Goal: Information Seeking & Learning: Learn about a topic

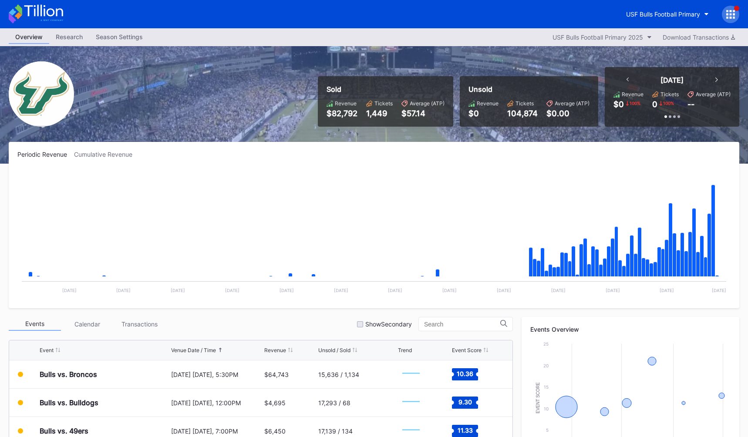
click at [377, 40] on div "Overview Research Season Settings USF Bulls Football Primary 2025 Download Tran…" at bounding box center [374, 37] width 748 height 18
click at [647, 12] on div "USF Bulls Football Primary" at bounding box center [663, 13] width 74 height 7
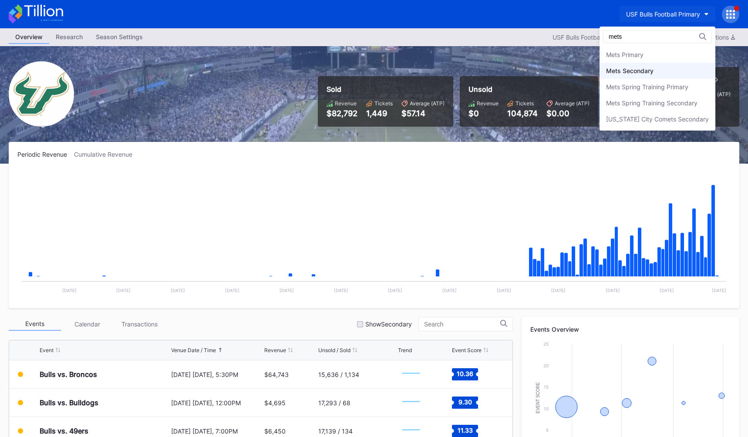
type input "mets"
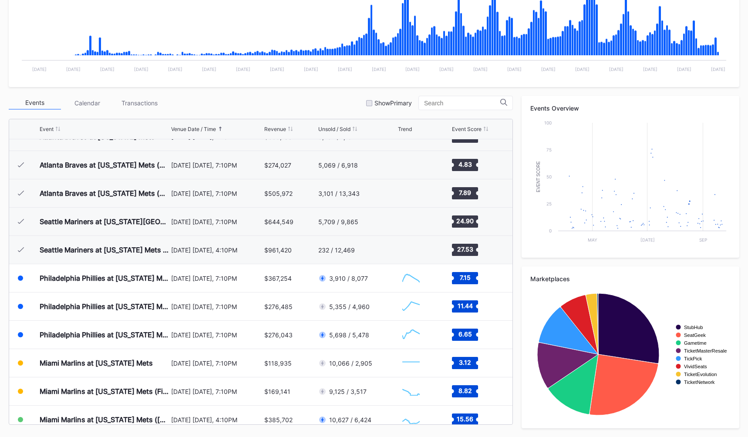
scroll to position [1721, 0]
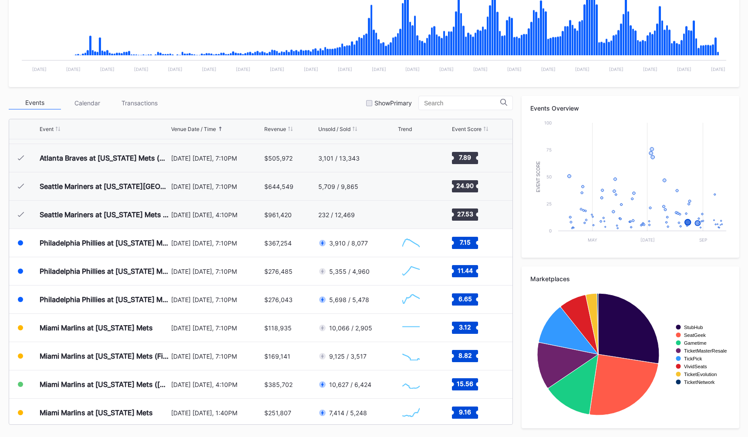
click at [282, 102] on div "Events Calendar Transactions Show Primary" at bounding box center [261, 103] width 504 height 14
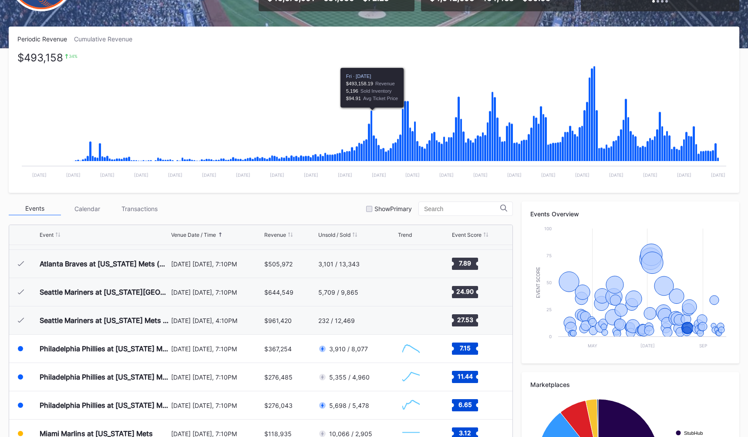
scroll to position [111, 0]
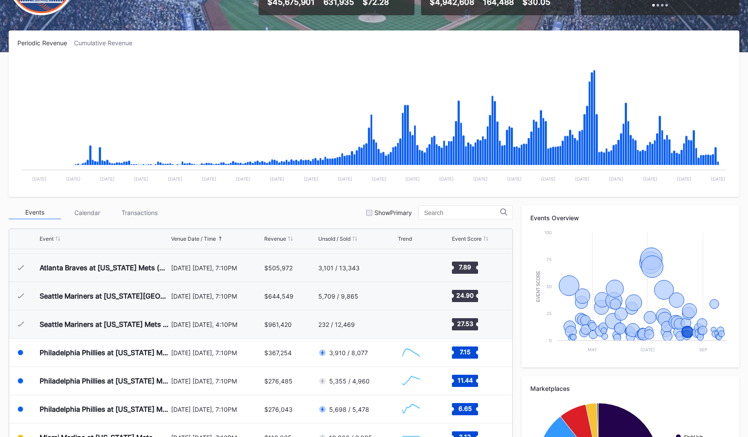
click at [99, 33] on div "Periodic Revenue Cumulative Revenue Created with Highcharts 11.2.0 Chart title …" at bounding box center [374, 113] width 730 height 166
click at [100, 43] on div "Cumulative Revenue" at bounding box center [106, 42] width 65 height 7
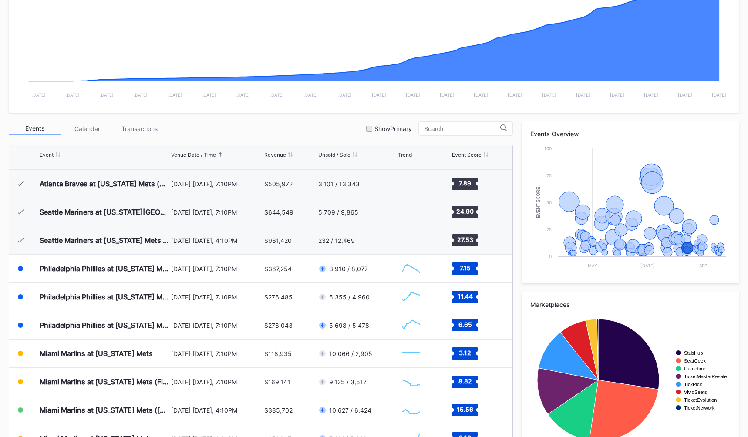
scroll to position [221, 0]
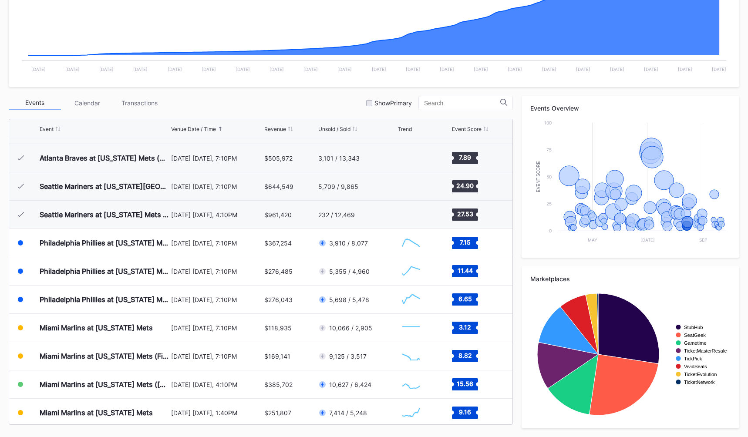
click at [331, 108] on div "Events Calendar Transactions Show Primary" at bounding box center [261, 103] width 504 height 14
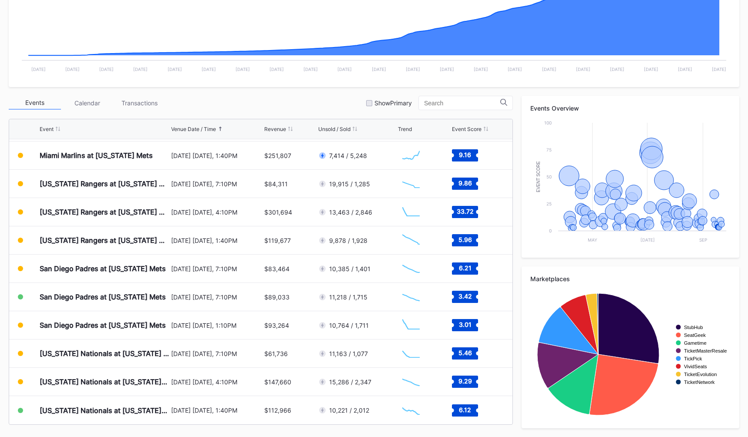
scroll to position [1974, 0]
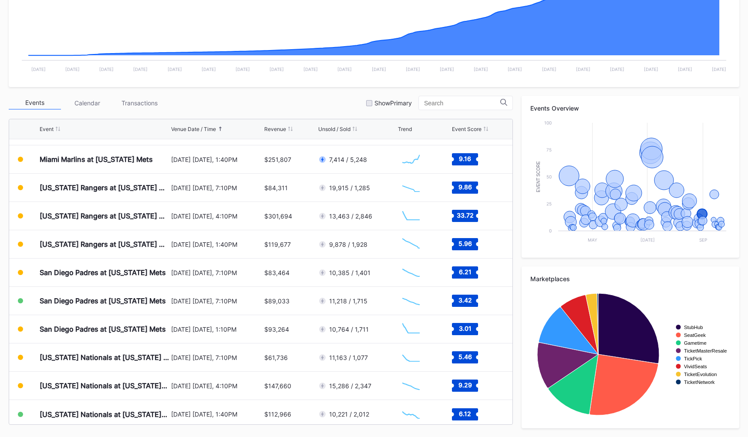
click at [318, 108] on div "Events Calendar Transactions Show Primary" at bounding box center [261, 103] width 504 height 14
click at [332, 98] on div "Events Calendar Transactions Show Primary" at bounding box center [261, 103] width 504 height 14
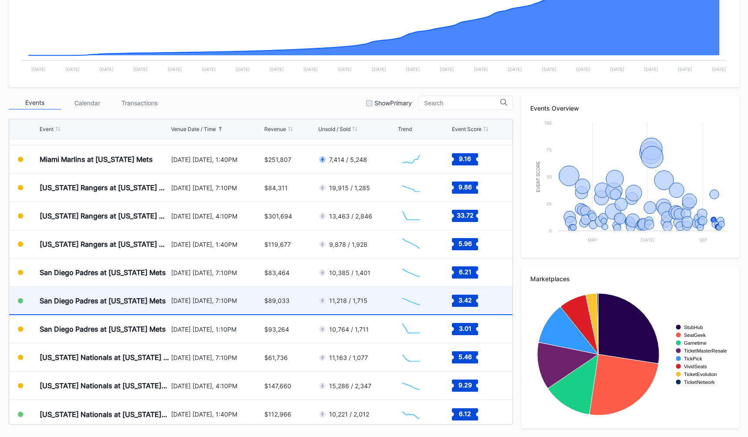
scroll to position [1978, 0]
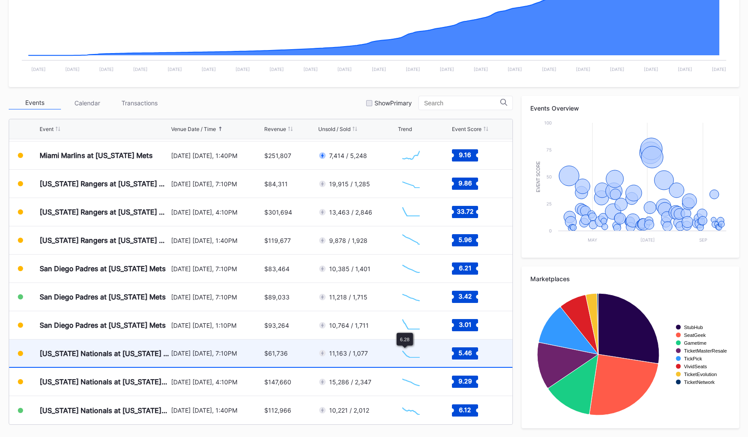
click at [373, 353] on div "11,163 / 1,077" at bounding box center [356, 353] width 77 height 27
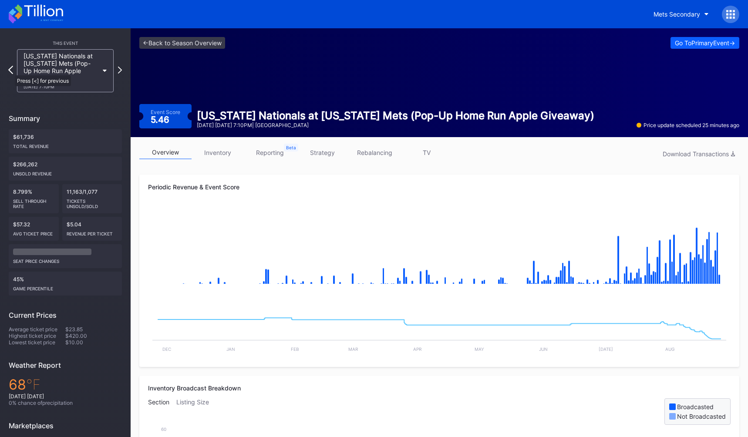
click at [10, 71] on icon at bounding box center [10, 70] width 5 height 8
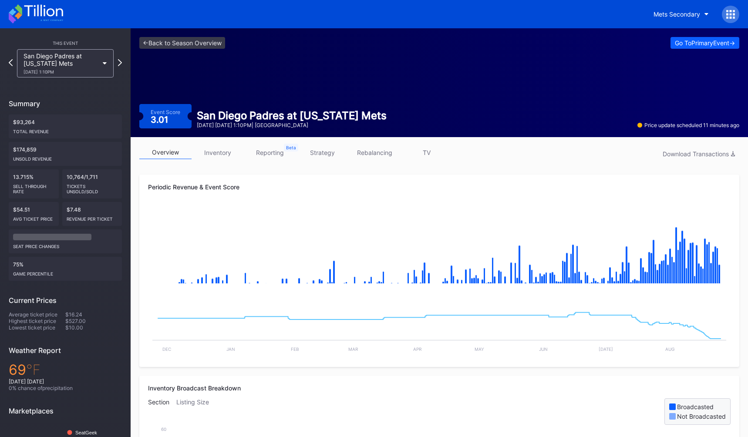
click at [10, 71] on div "San Diego Padres at [US_STATE] Mets [DATE] 1:10PM" at bounding box center [65, 63] width 113 height 28
click at [10, 66] on icon at bounding box center [10, 62] width 5 height 8
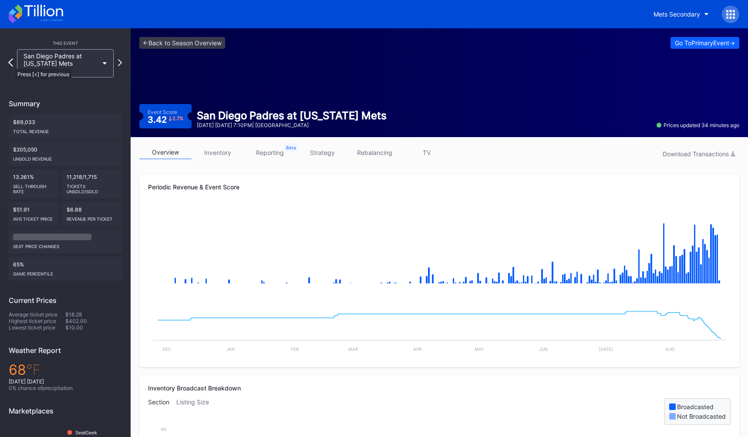
click at [11, 64] on icon at bounding box center [10, 62] width 5 height 8
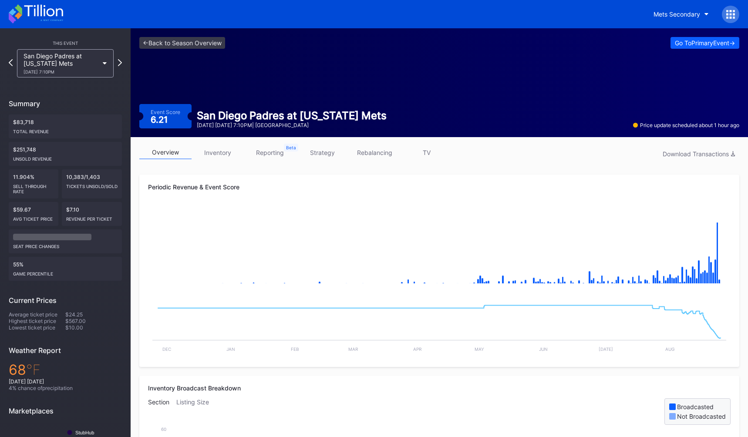
click at [11, 64] on icon at bounding box center [11, 62] width 4 height 7
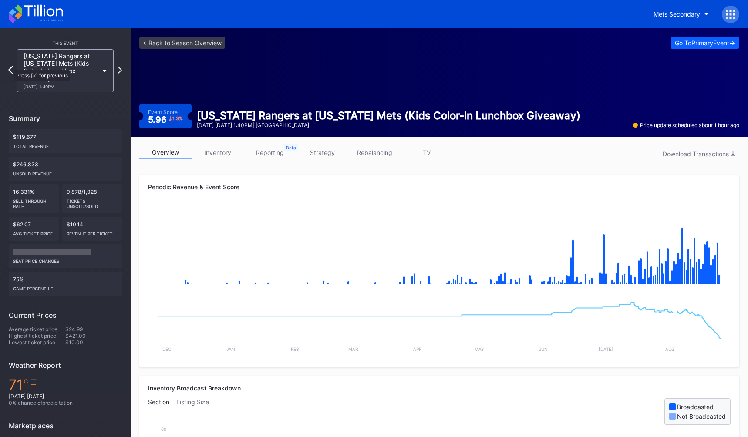
click at [10, 66] on icon at bounding box center [10, 70] width 5 height 8
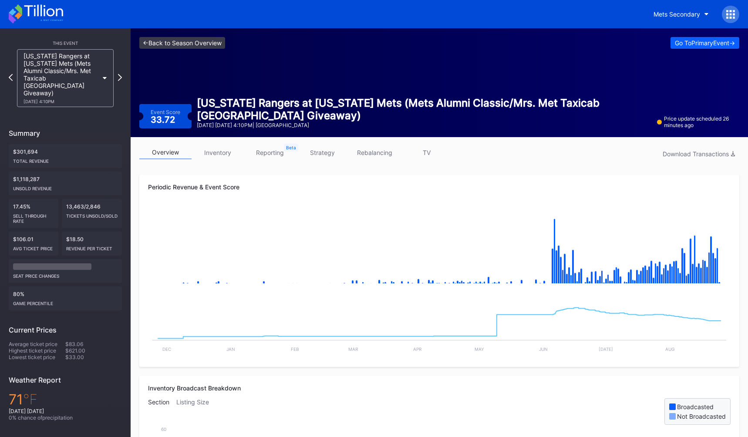
click at [168, 48] on link "<- Back to Season Overview" at bounding box center [182, 43] width 86 height 12
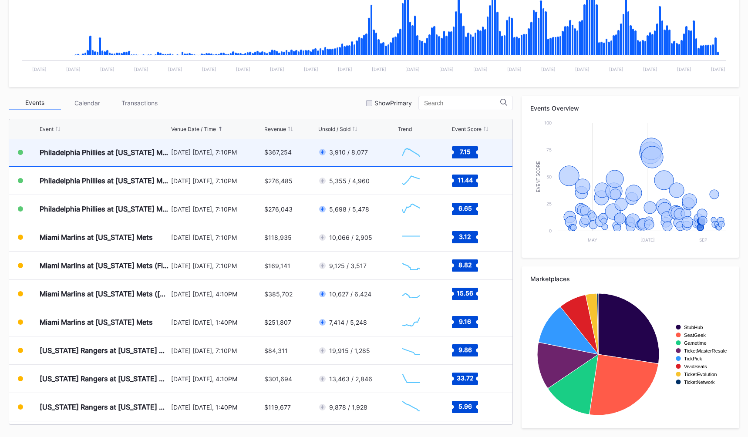
scroll to position [1813, 0]
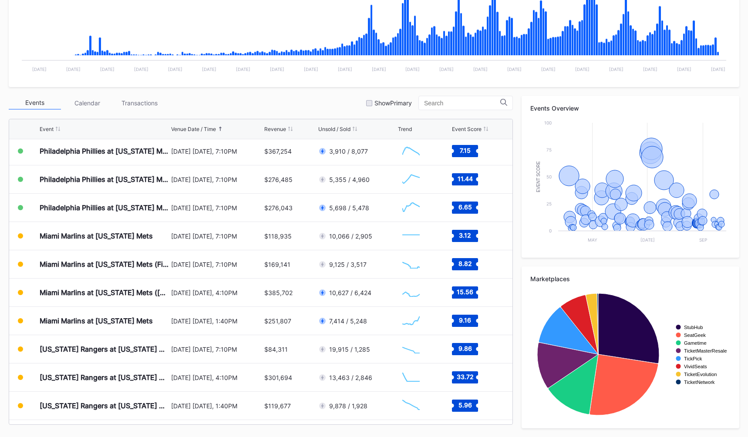
click at [286, 101] on div "Events Calendar Transactions Show Primary" at bounding box center [261, 103] width 504 height 14
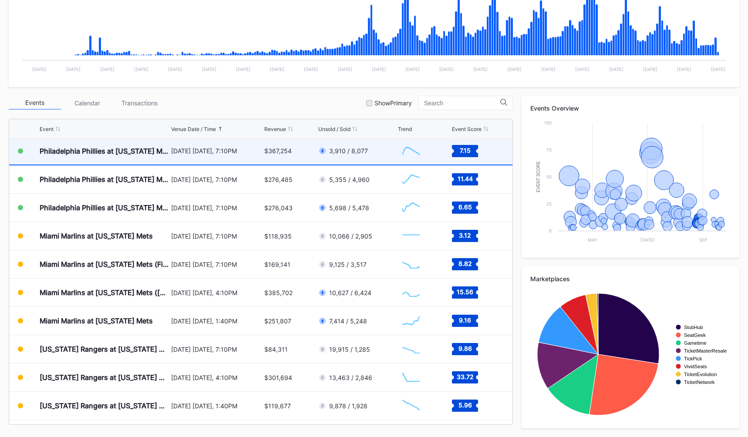
scroll to position [1812, 0]
click at [396, 151] on div "Philadelphia Phillies at [US_STATE] Mets [DATE] [DATE], 7:10PM $367,254 3,910 /…" at bounding box center [260, 152] width 503 height 28
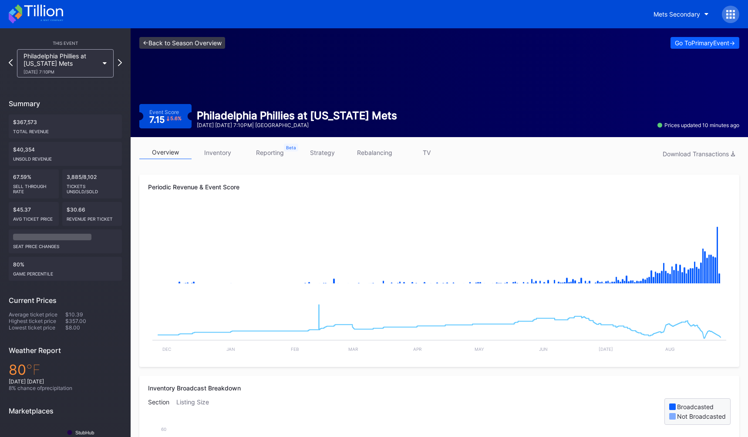
click at [162, 43] on link "<- Back to Season Overview" at bounding box center [182, 43] width 86 height 12
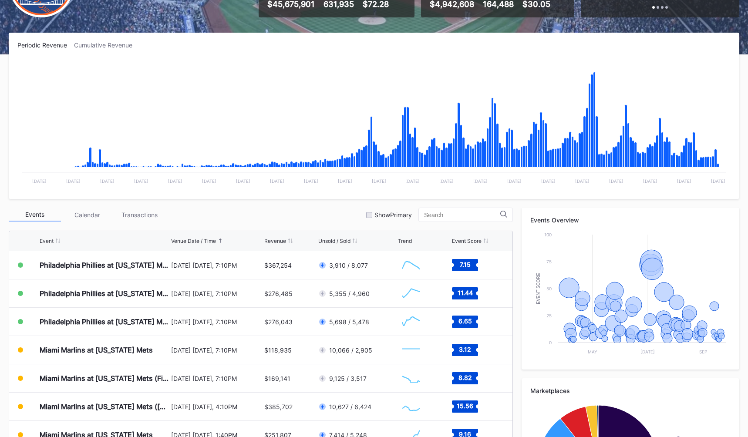
scroll to position [111, 0]
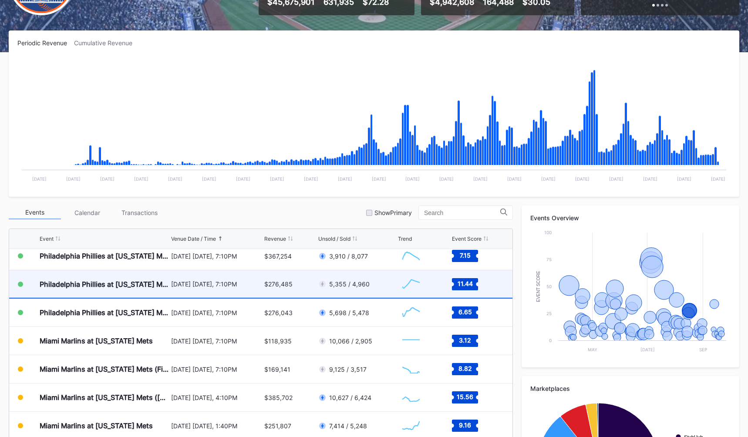
scroll to position [1819, 0]
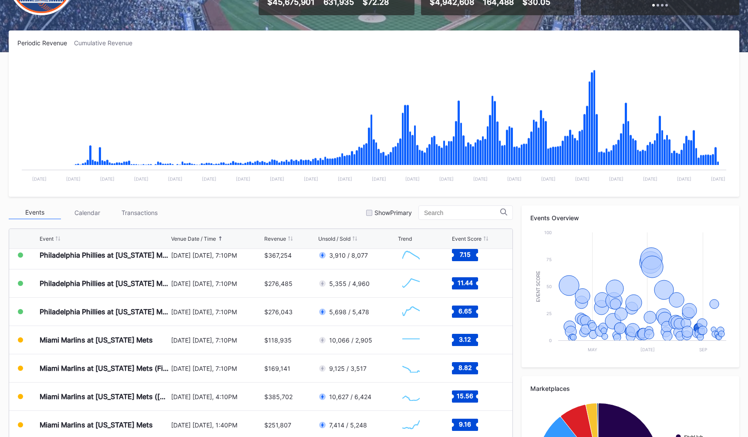
click at [111, 38] on div "Periodic Revenue Cumulative Revenue Created with Highcharts 11.2.0 Chart title …" at bounding box center [374, 113] width 730 height 166
click at [95, 50] on div "Periodic Revenue Cumulative Revenue Created with Highcharts 11.2.0 Chart title …" at bounding box center [374, 113] width 730 height 166
click at [105, 40] on div "Cumulative Revenue" at bounding box center [106, 42] width 65 height 7
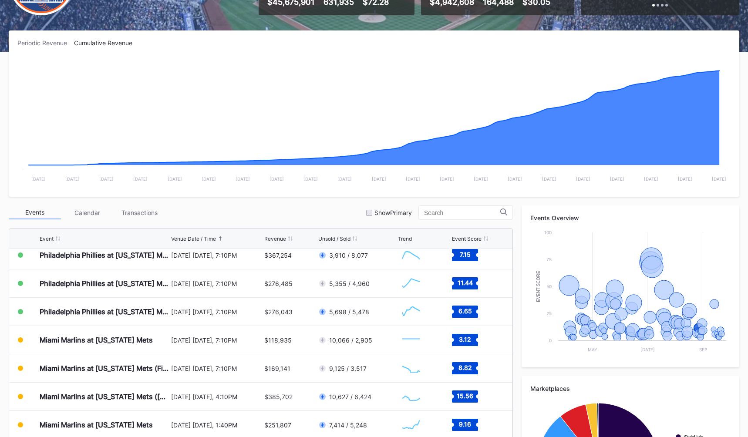
click at [40, 40] on div "Periodic Revenue" at bounding box center [45, 42] width 57 height 7
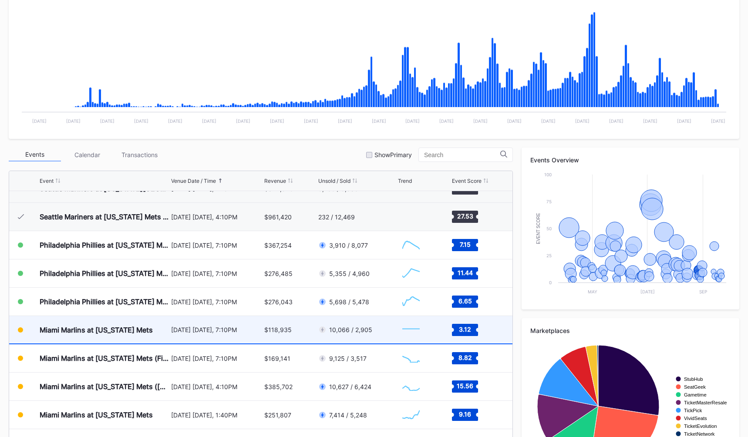
scroll to position [1777, 0]
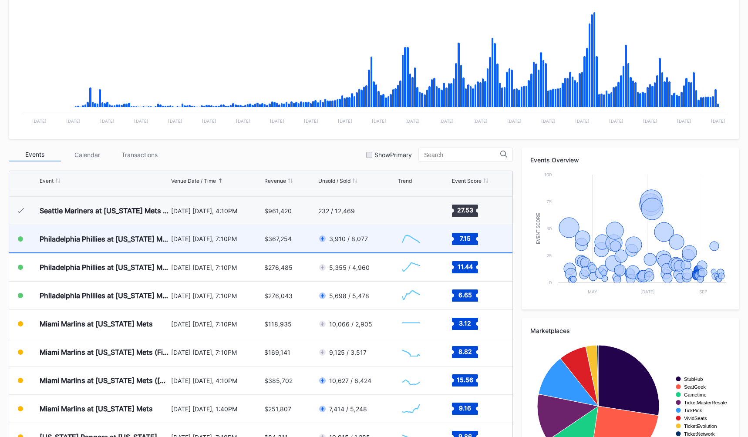
click at [254, 249] on div "[DATE] [DATE], 7:10PM" at bounding box center [216, 238] width 91 height 27
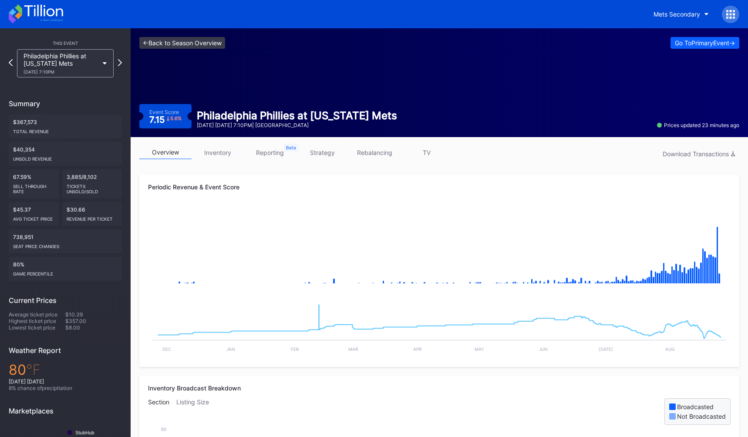
click at [194, 44] on link "<- Back to Season Overview" at bounding box center [182, 43] width 86 height 12
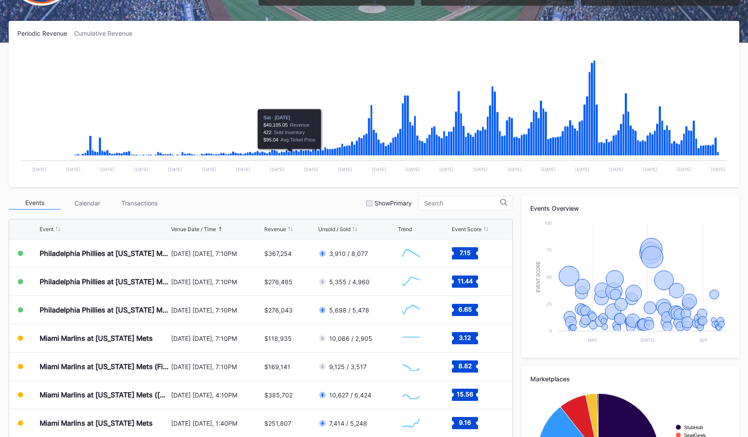
scroll to position [129, 0]
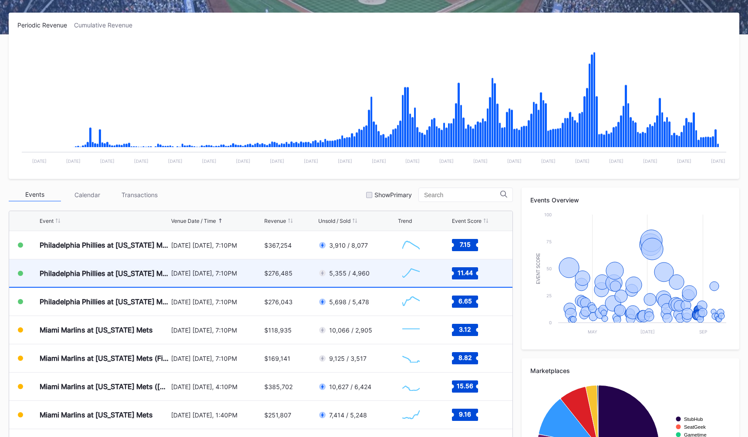
click at [258, 271] on div "[DATE] [DATE], 7:10PM" at bounding box center [216, 272] width 91 height 7
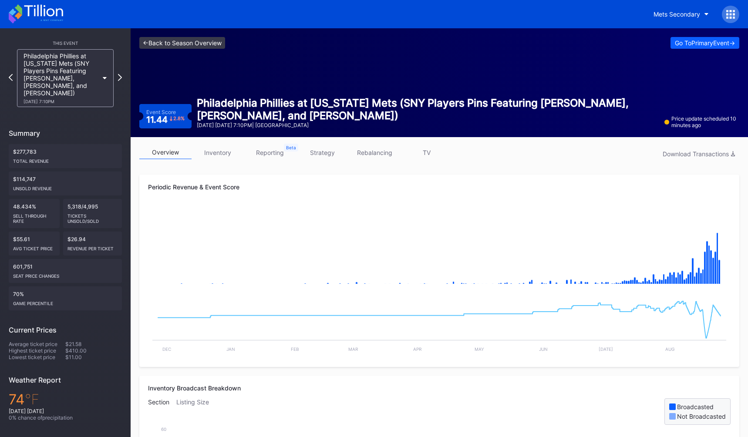
click at [188, 45] on link "<- Back to Season Overview" at bounding box center [182, 43] width 86 height 12
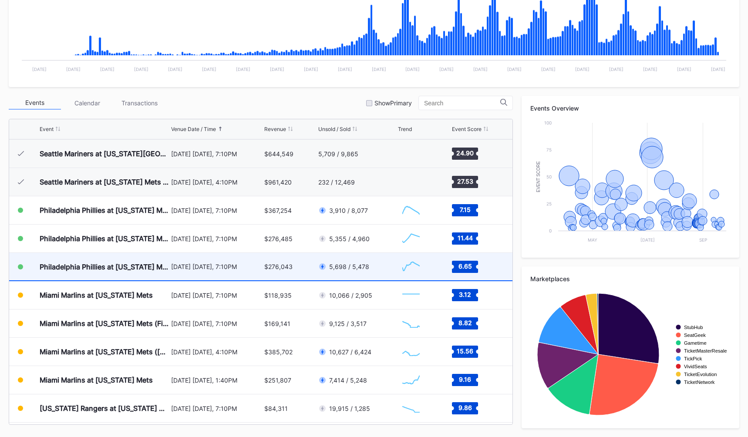
scroll to position [1761, 0]
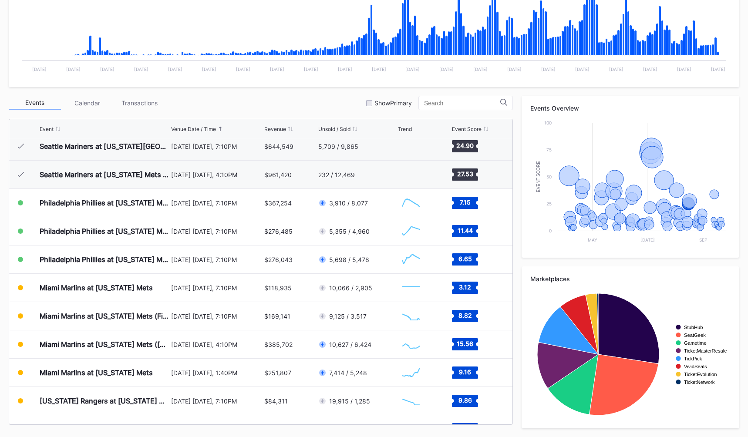
click at [291, 109] on div "Events Calendar Transactions Show Primary" at bounding box center [261, 103] width 504 height 14
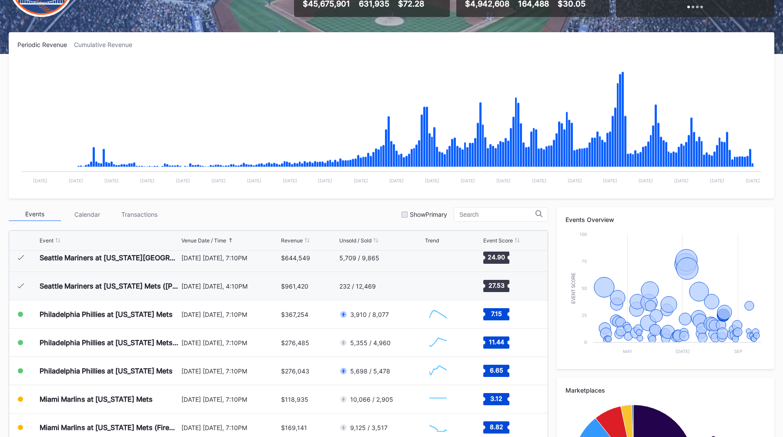
scroll to position [111, 0]
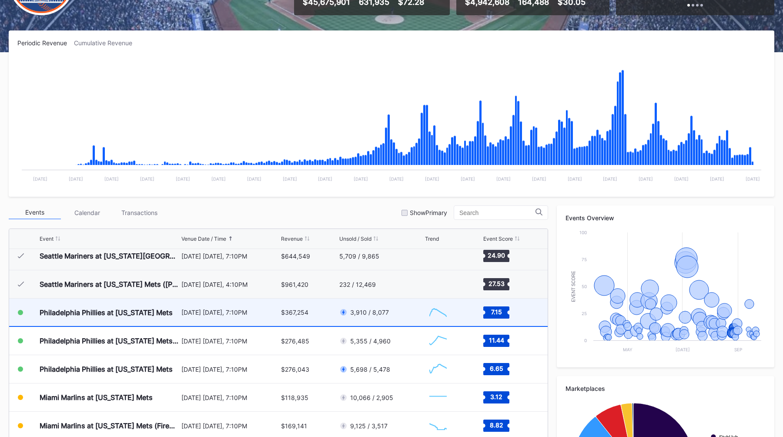
click at [288, 316] on div "$367,254" at bounding box center [309, 312] width 56 height 27
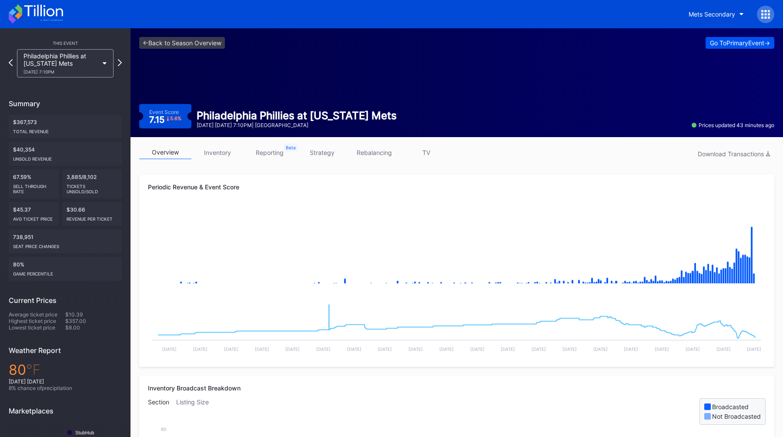
click at [720, 45] on div "Go To Primary Event ->" at bounding box center [740, 42] width 60 height 7
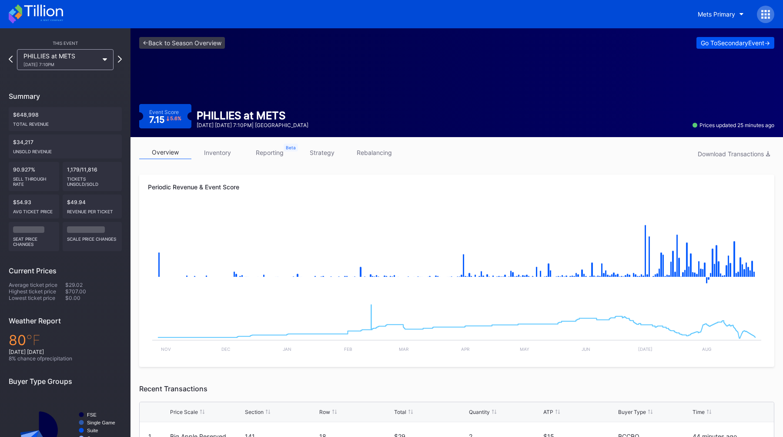
click at [717, 45] on div "Go To Secondary Event ->" at bounding box center [735, 42] width 69 height 7
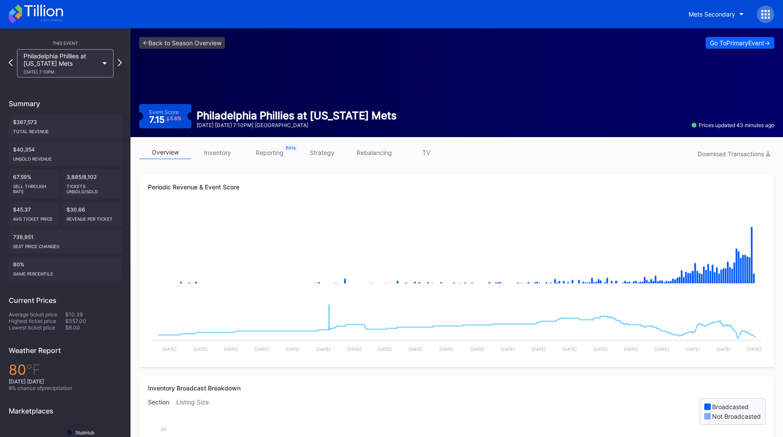
click at [747, 17] on icon at bounding box center [769, 18] width 2 height 2
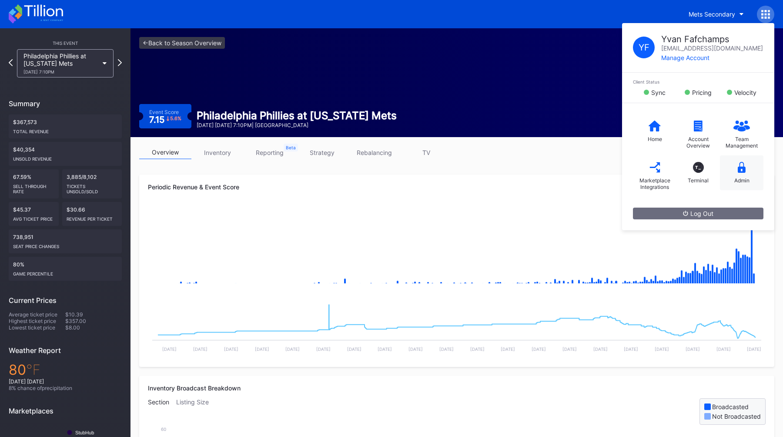
click at [734, 173] on div "Admin" at bounding box center [742, 172] width 44 height 35
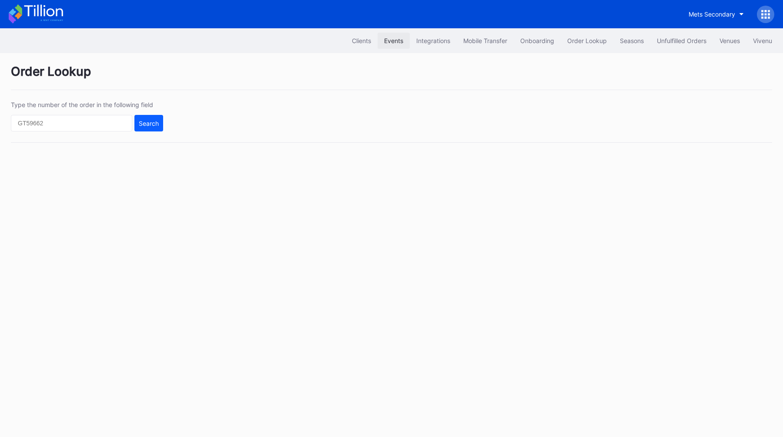
click at [399, 39] on div "Events" at bounding box center [393, 40] width 19 height 7
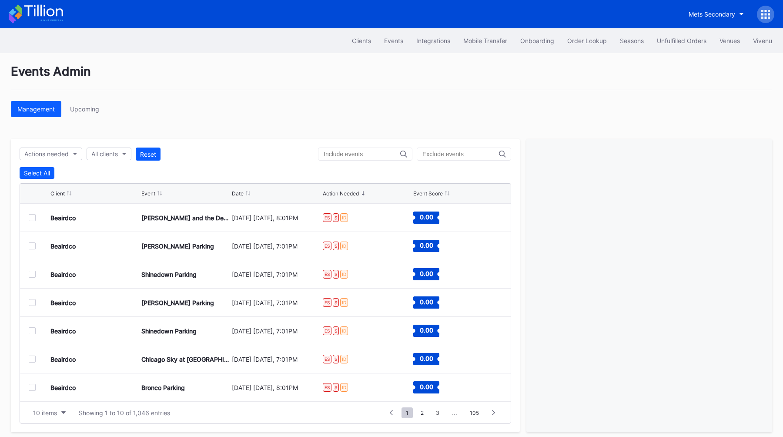
click at [747, 19] on div at bounding box center [765, 14] width 17 height 17
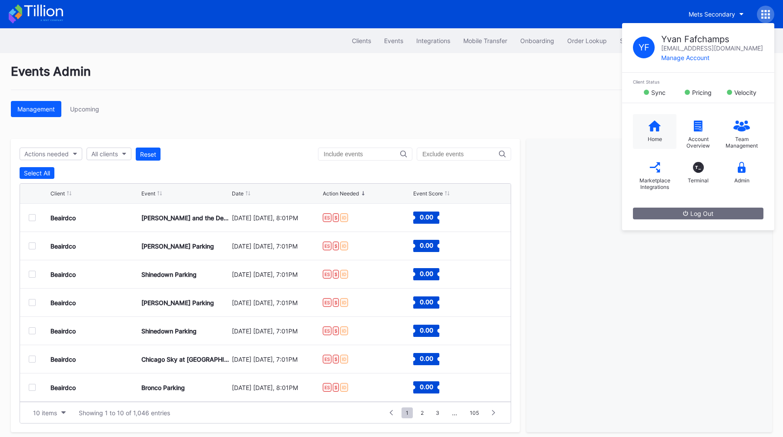
click at [643, 134] on div "Home" at bounding box center [655, 131] width 44 height 35
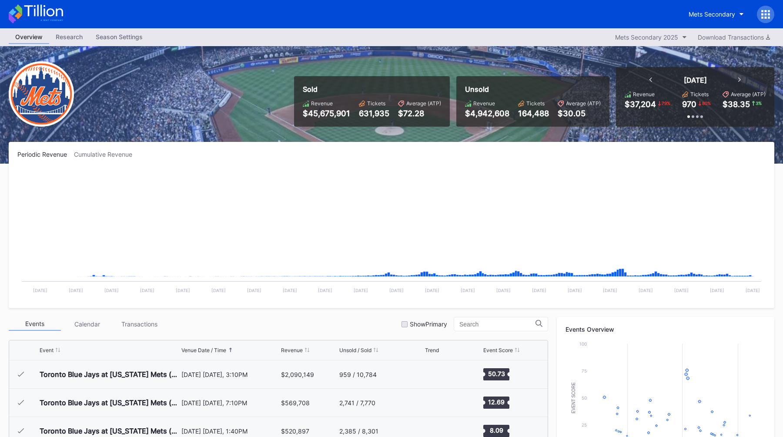
scroll to position [1811, 0]
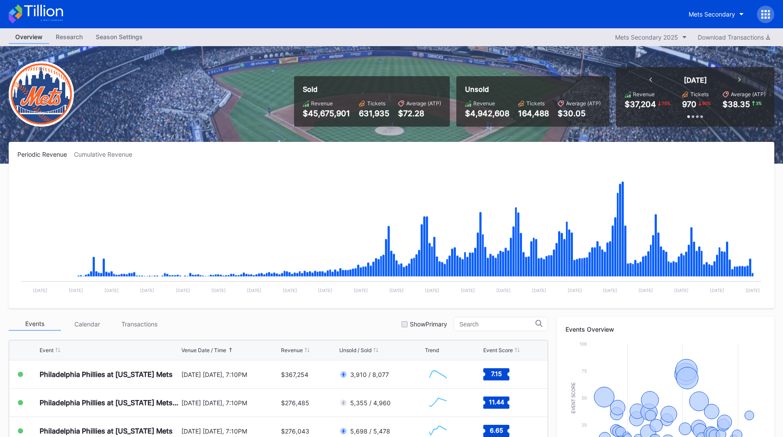
click at [747, 18] on div at bounding box center [765, 14] width 17 height 17
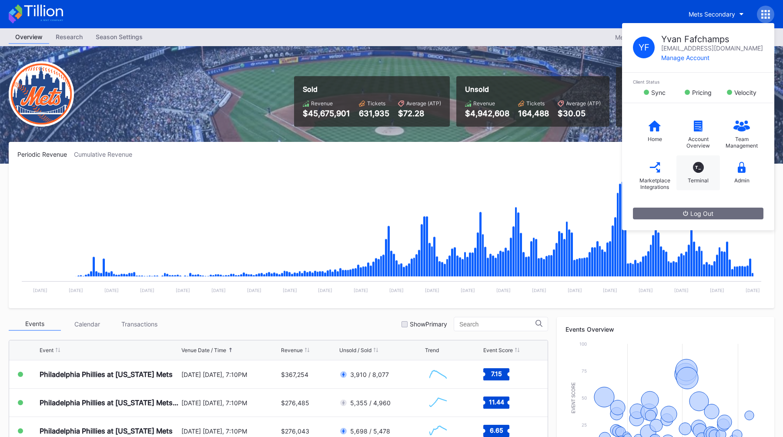
click at [695, 172] on div "T_ Terminal" at bounding box center [699, 172] width 44 height 35
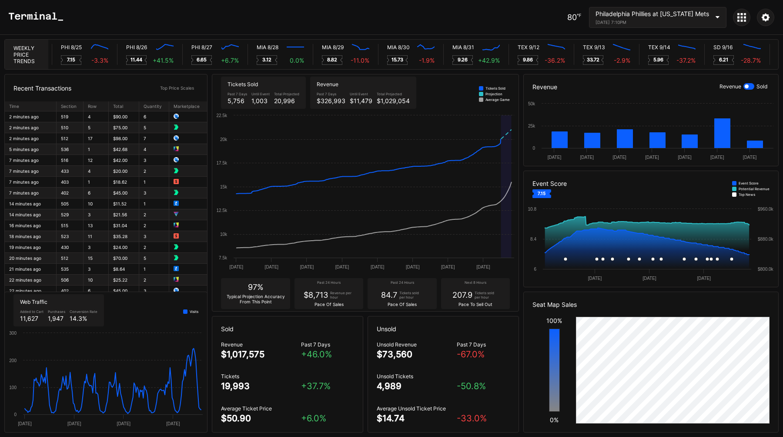
scroll to position [0, 4190]
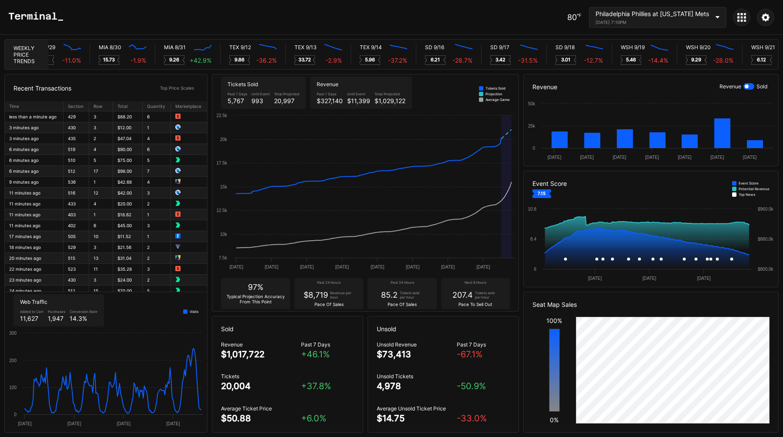
scroll to position [0, 4465]
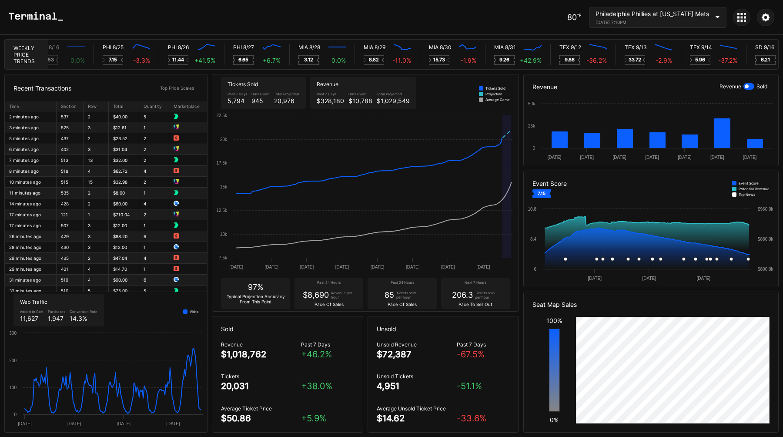
click at [739, 18] on icon at bounding box center [739, 17] width 2 height 2
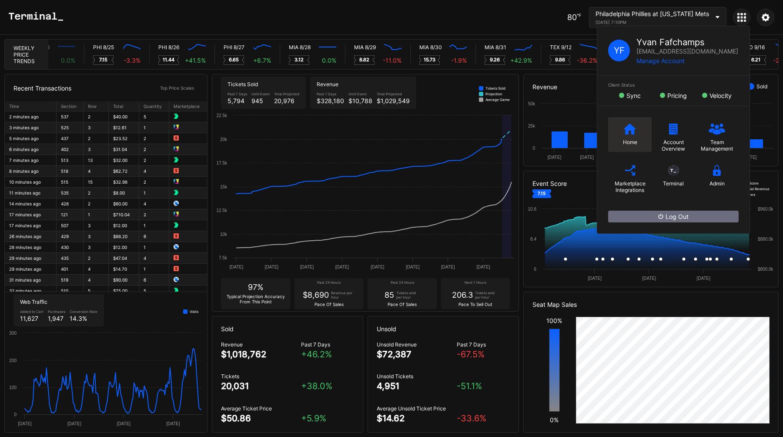
scroll to position [0, 4144]
click at [619, 129] on div "Home" at bounding box center [631, 134] width 44 height 35
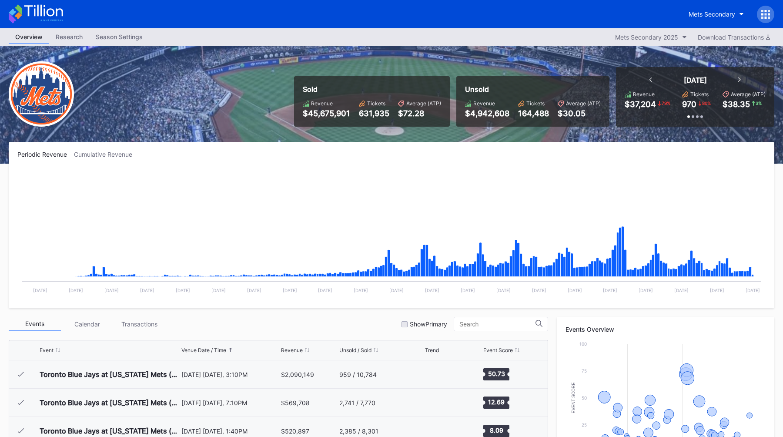
scroll to position [1811, 0]
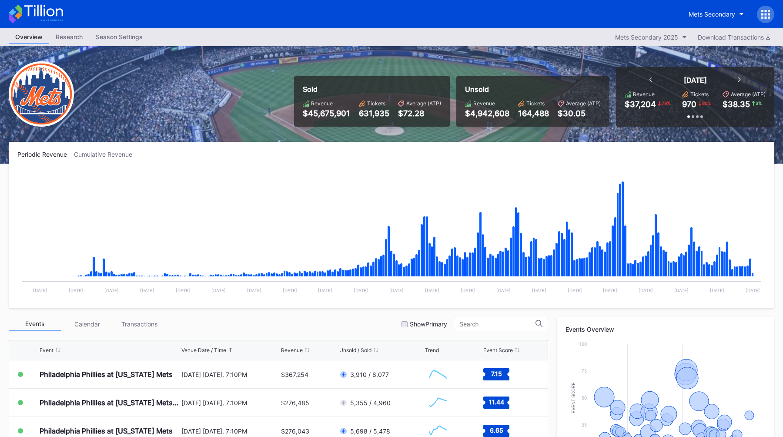
click at [764, 17] on icon at bounding box center [766, 14] width 9 height 9
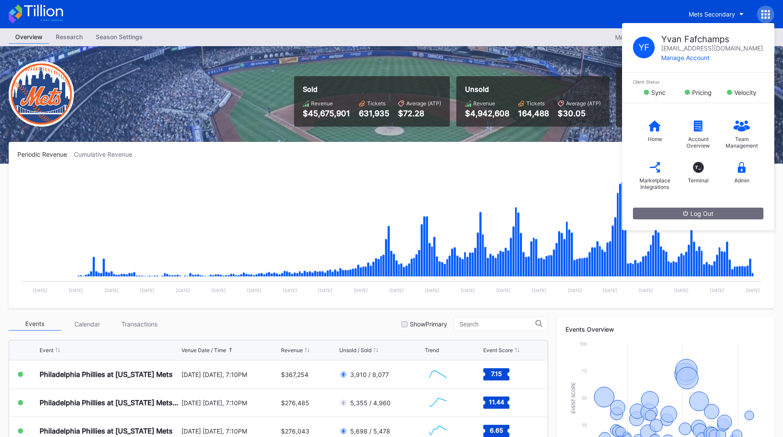
click at [474, 54] on div "Sold Revenue $45,675,901 Tickets 631,935 Average (ATP) $72.28 Unsold Revenue $4…" at bounding box center [391, 105] width 783 height 118
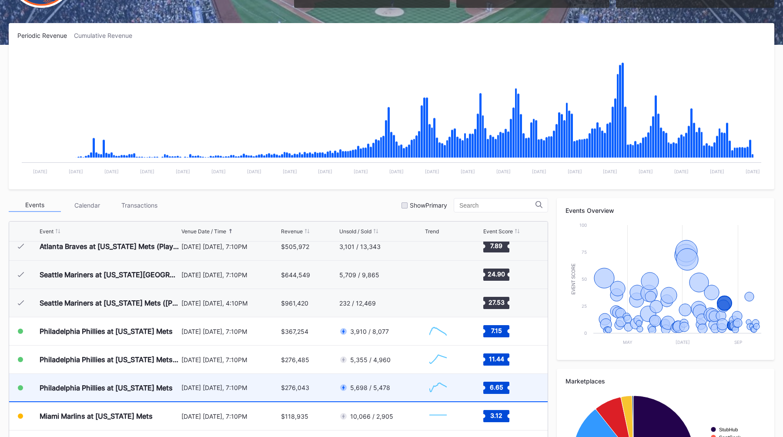
scroll to position [1730, 0]
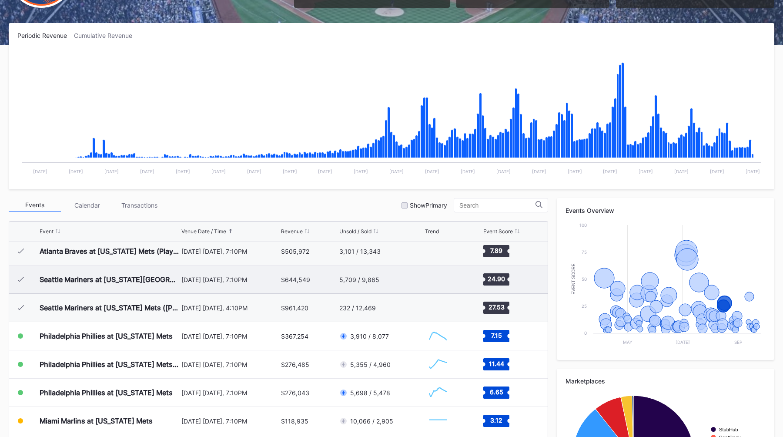
click at [213, 278] on div "[DATE] [DATE], 7:10PM" at bounding box center [231, 279] width 98 height 7
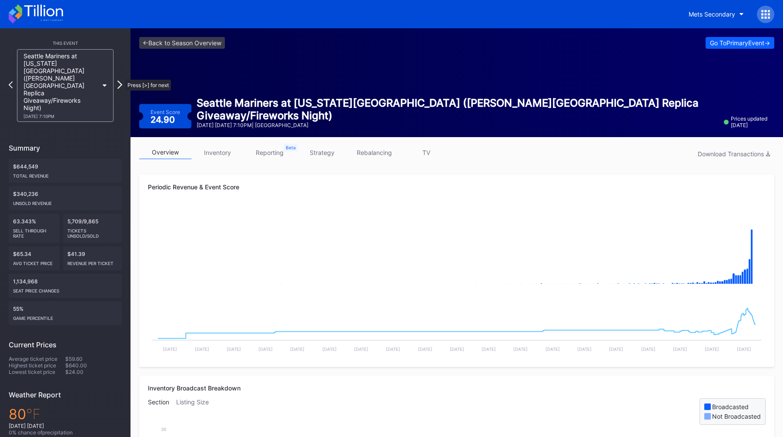
click at [121, 81] on icon at bounding box center [120, 85] width 5 height 8
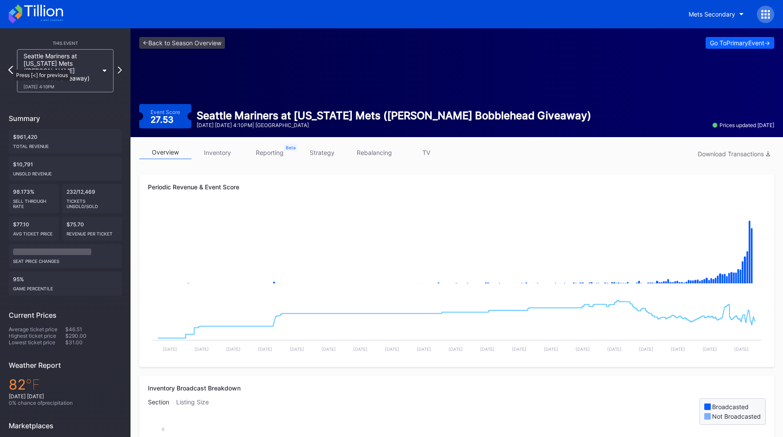
click at [10, 66] on icon at bounding box center [10, 70] width 5 height 8
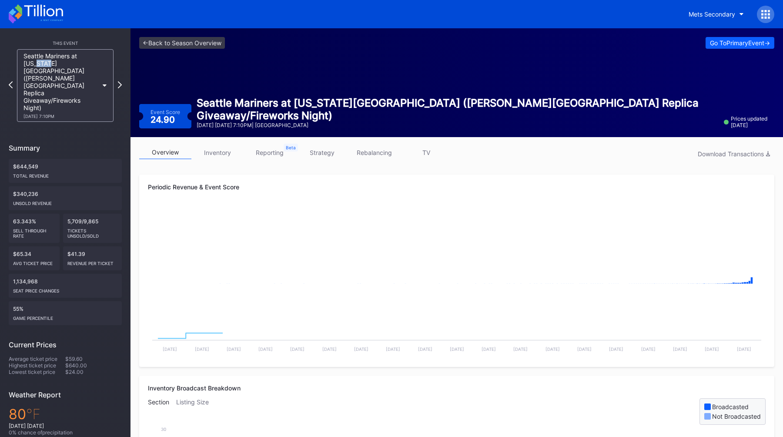
click at [10, 65] on div "Seattle Mariners at New York Mets (Shea Stadium Replica Giveaway/Fireworks Nigh…" at bounding box center [65, 85] width 113 height 73
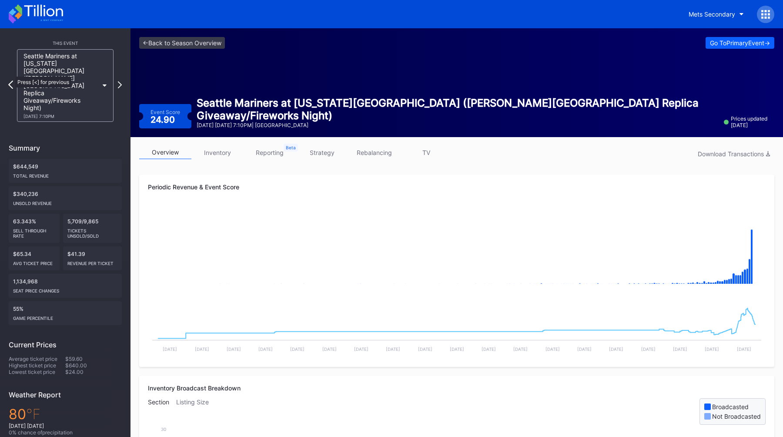
click at [11, 81] on icon at bounding box center [10, 85] width 5 height 8
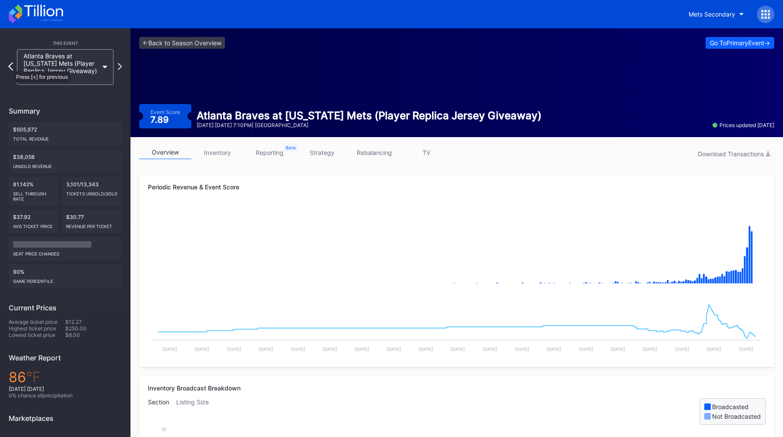
click at [10, 67] on icon at bounding box center [10, 66] width 5 height 8
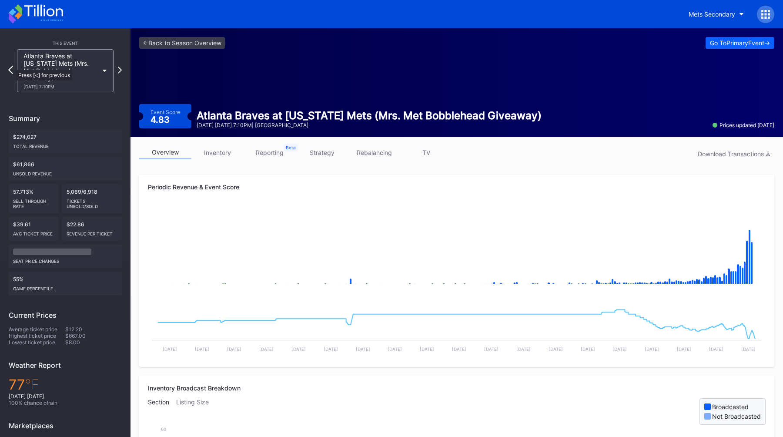
click at [12, 66] on icon at bounding box center [10, 70] width 5 height 8
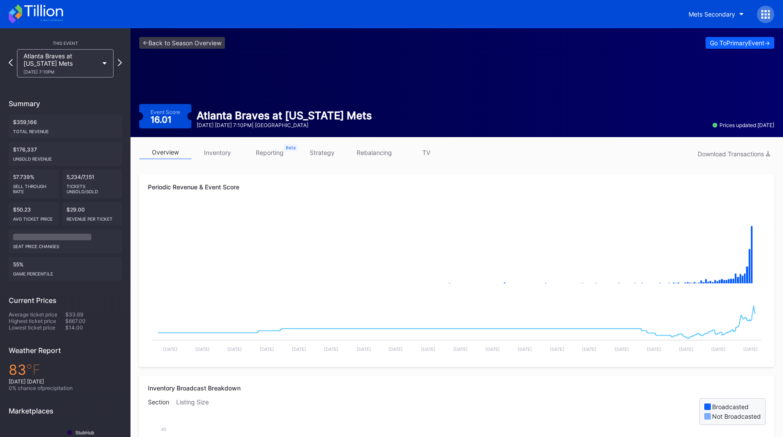
click at [122, 60] on div "This Event Atlanta Braves at New York Mets 8/12 Tuesday 7:10PM Summary $359,166…" at bounding box center [65, 267] width 131 height 478
click at [121, 61] on icon at bounding box center [120, 62] width 5 height 8
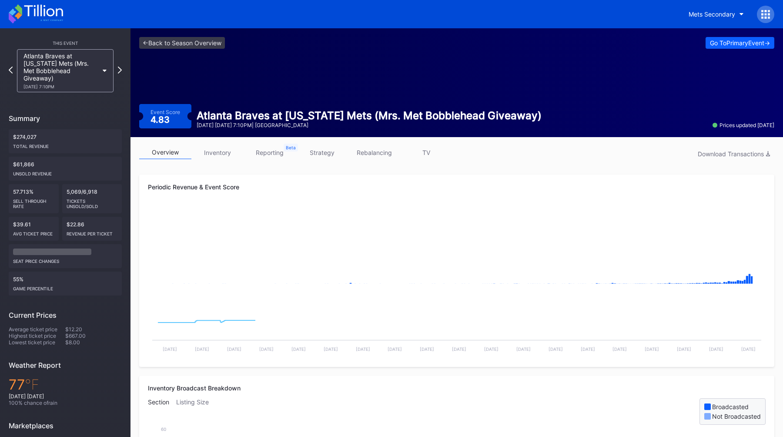
click at [121, 61] on div "Atlanta Braves at New York Mets (Mrs. Met Bobblehead Giveaway) 8/13 Wednesday 7…" at bounding box center [65, 70] width 113 height 43
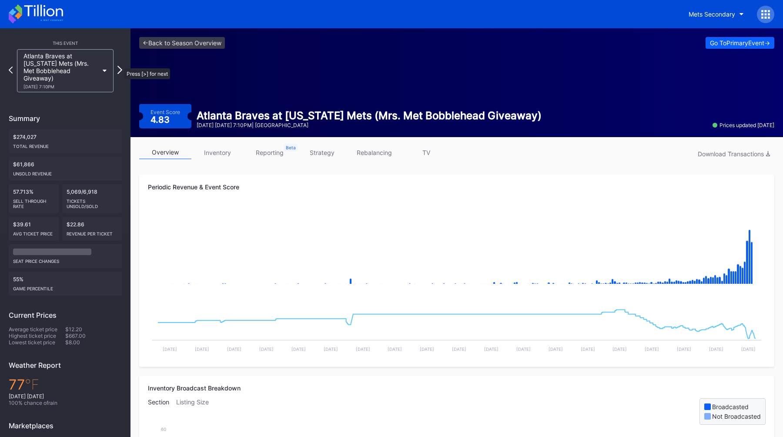
click at [120, 66] on icon at bounding box center [120, 70] width 5 height 8
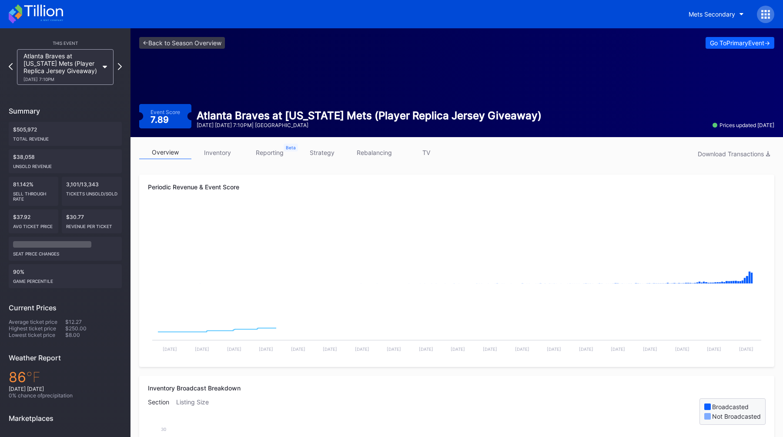
click at [120, 64] on icon at bounding box center [120, 66] width 4 height 7
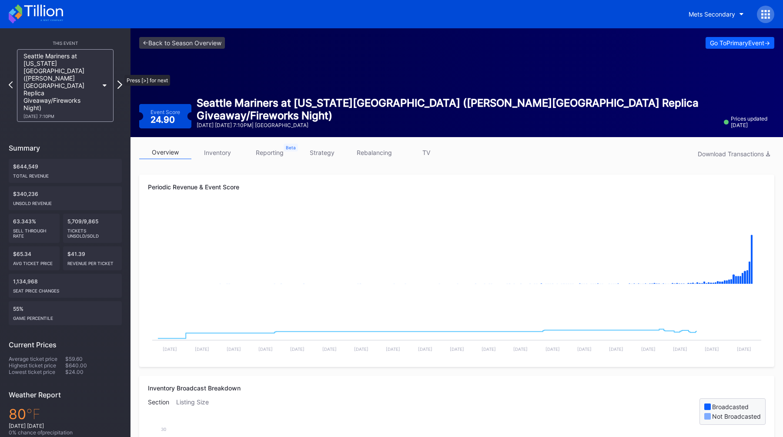
click at [120, 81] on icon at bounding box center [120, 85] width 5 height 8
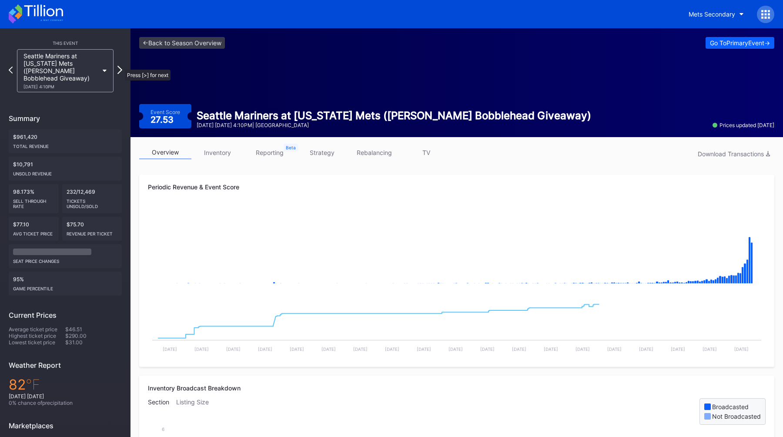
click at [121, 66] on icon at bounding box center [120, 70] width 5 height 8
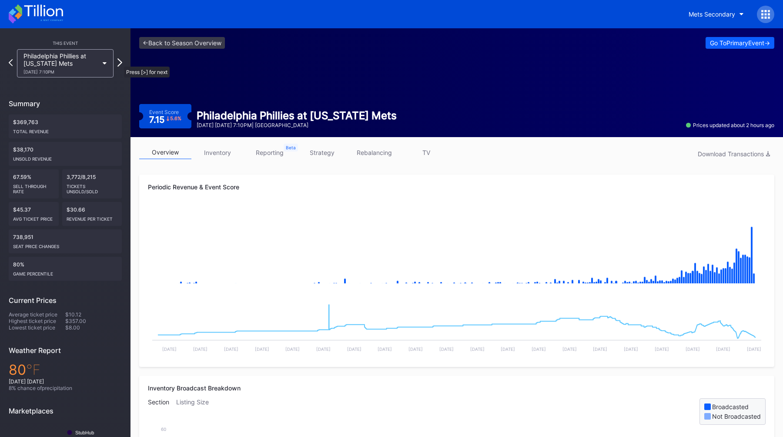
click at [120, 62] on icon at bounding box center [120, 62] width 5 height 8
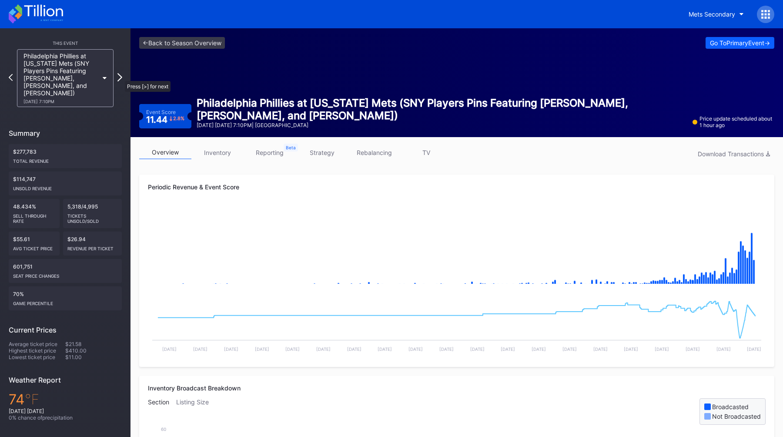
click at [121, 77] on icon at bounding box center [120, 77] width 5 height 8
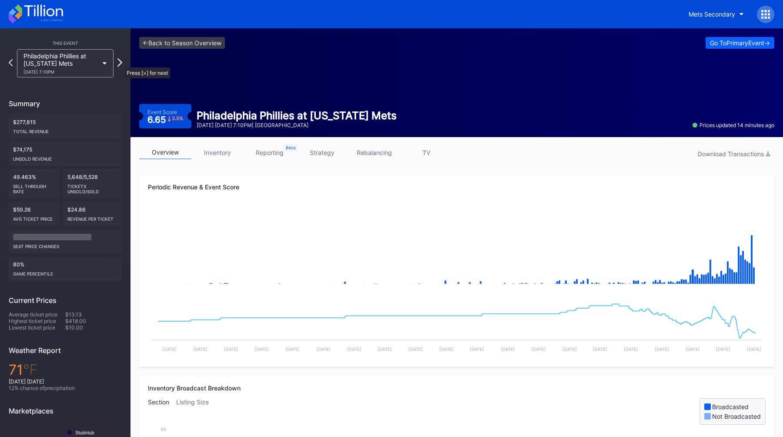
click at [120, 63] on icon at bounding box center [120, 62] width 5 height 8
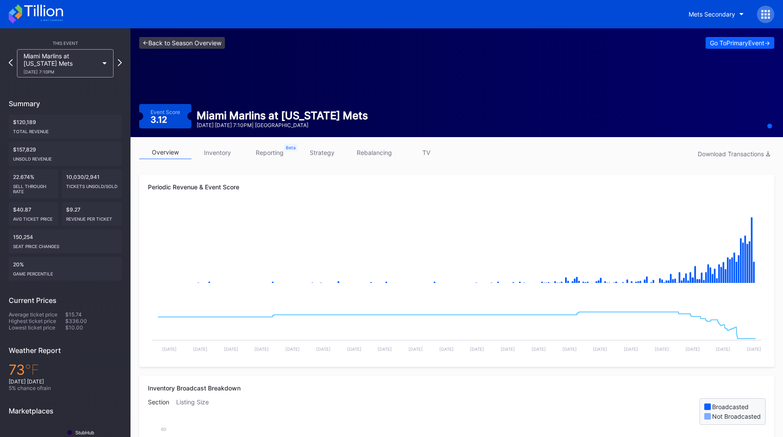
click at [190, 42] on link "<- Back to Season Overview" at bounding box center [182, 43] width 86 height 12
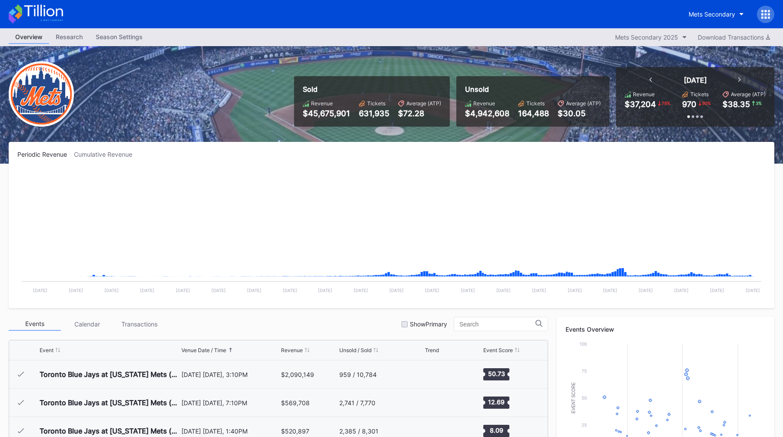
scroll to position [1811, 0]
